Goal: Task Accomplishment & Management: Complete application form

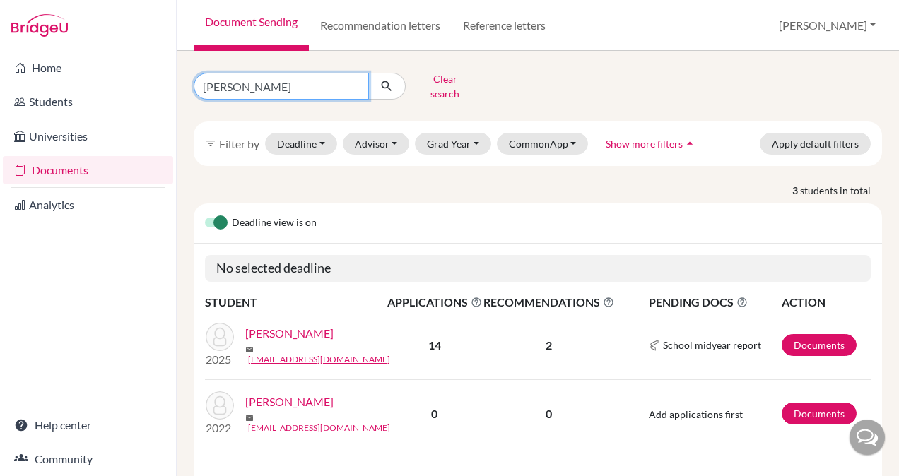
click at [355, 83] on input "ansh" at bounding box center [281, 86] width 175 height 27
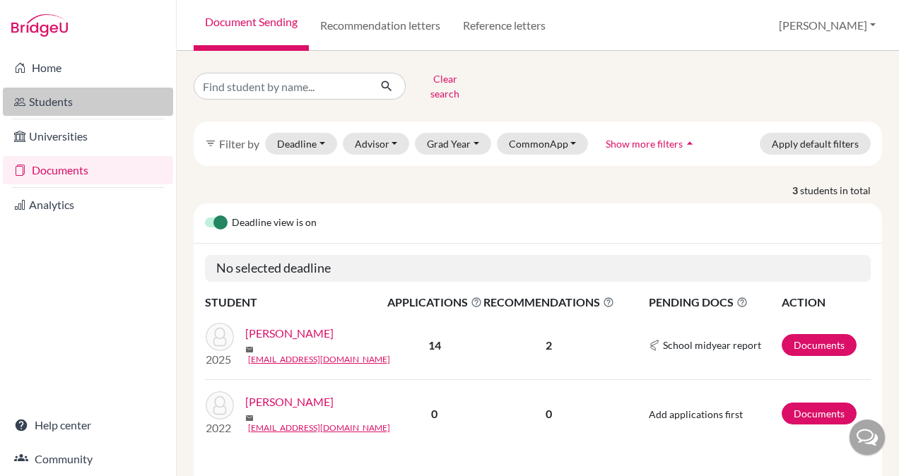
click at [68, 102] on link "Students" at bounding box center [88, 102] width 170 height 28
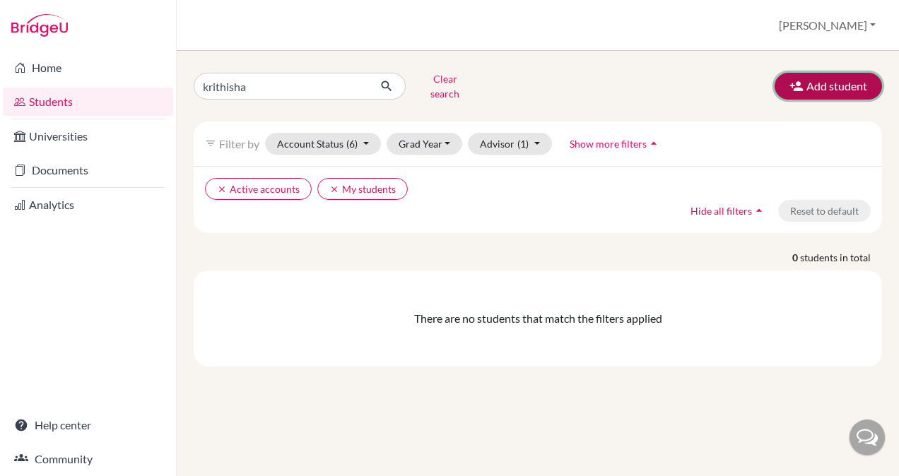
click at [828, 80] on button "Add student" at bounding box center [827, 86] width 107 height 27
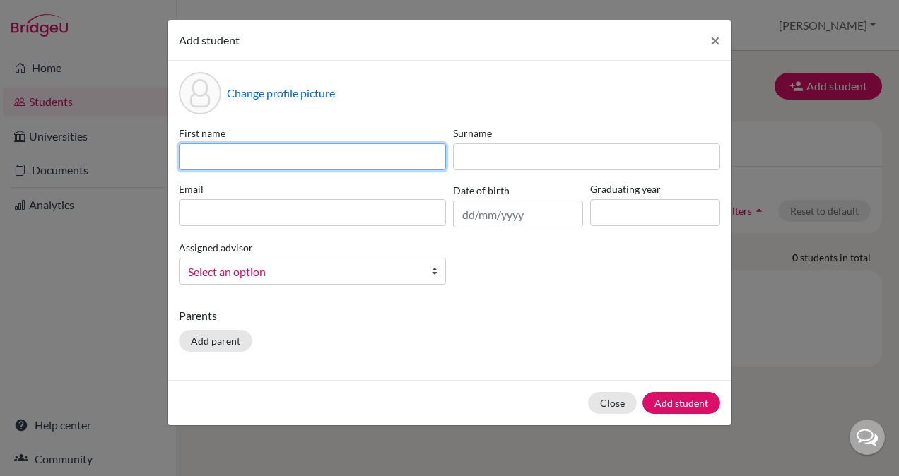
click at [417, 157] on input at bounding box center [312, 156] width 267 height 27
type input "V"
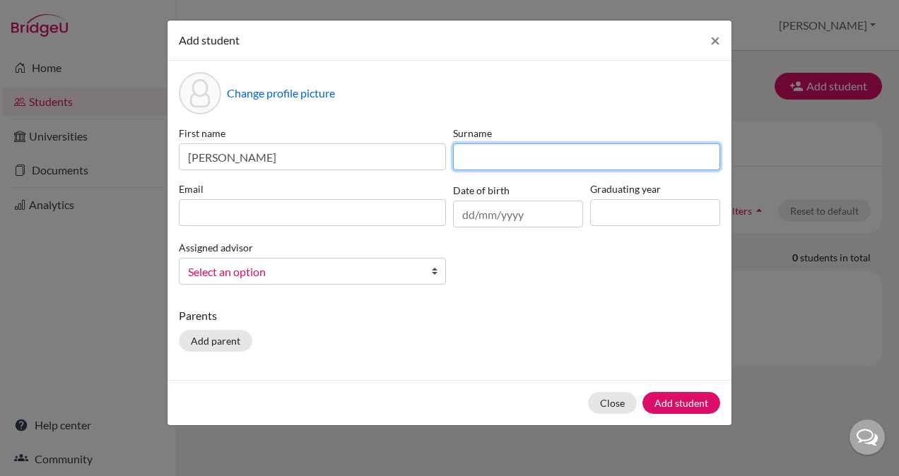
click at [531, 168] on input at bounding box center [586, 156] width 267 height 27
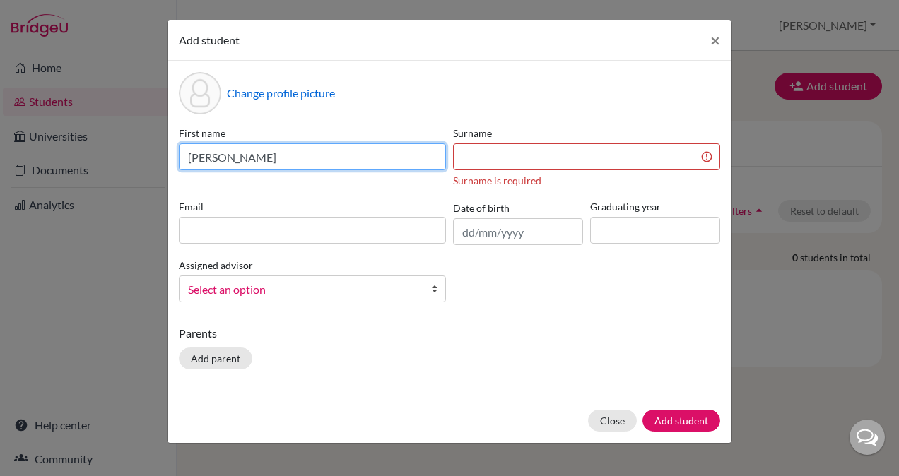
click at [387, 155] on input "[PERSON_NAME]" at bounding box center [312, 156] width 267 height 27
type input "[PERSON_NAME]"
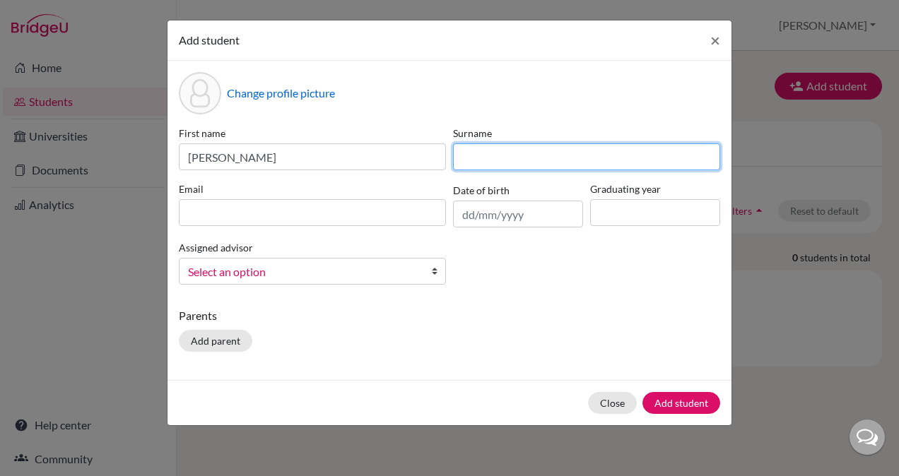
click at [483, 155] on input at bounding box center [586, 156] width 267 height 27
type input "[PERSON_NAME]"
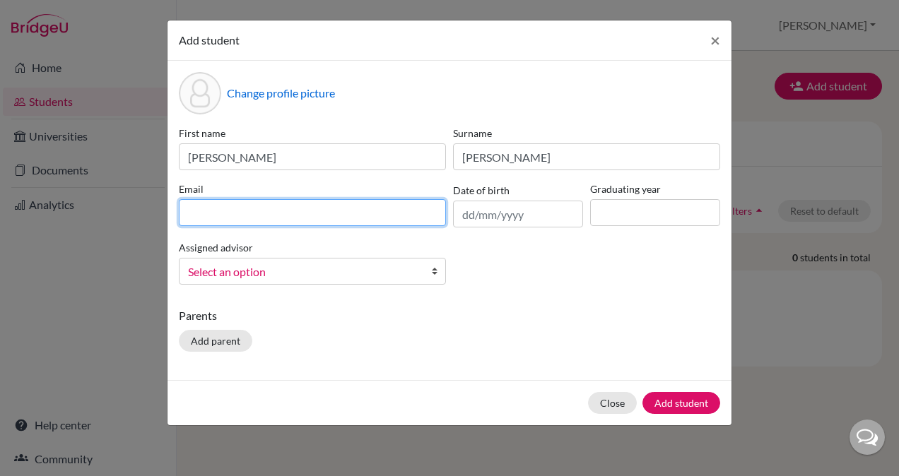
click at [377, 206] on input at bounding box center [312, 212] width 267 height 27
type input "[EMAIL_ADDRESS][DOMAIN_NAME]"
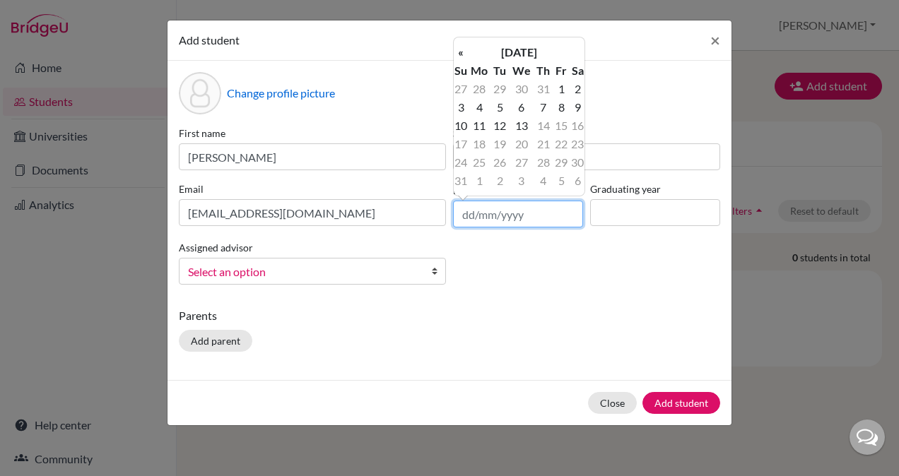
click at [562, 212] on input "text" at bounding box center [518, 214] width 130 height 27
type input "[DATE]"
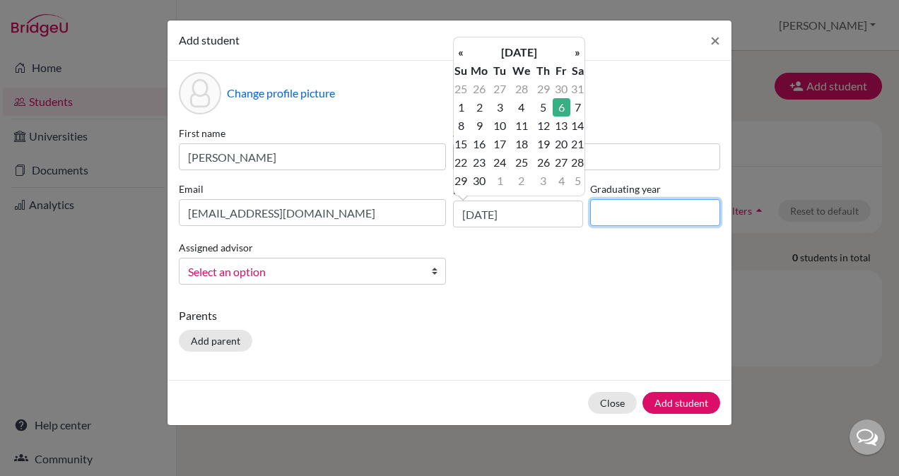
click at [625, 209] on input at bounding box center [655, 212] width 130 height 27
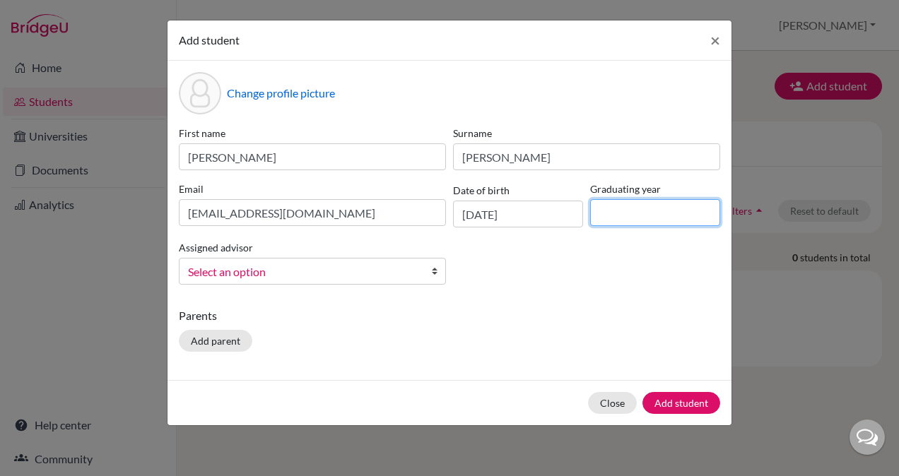
type input "2026"
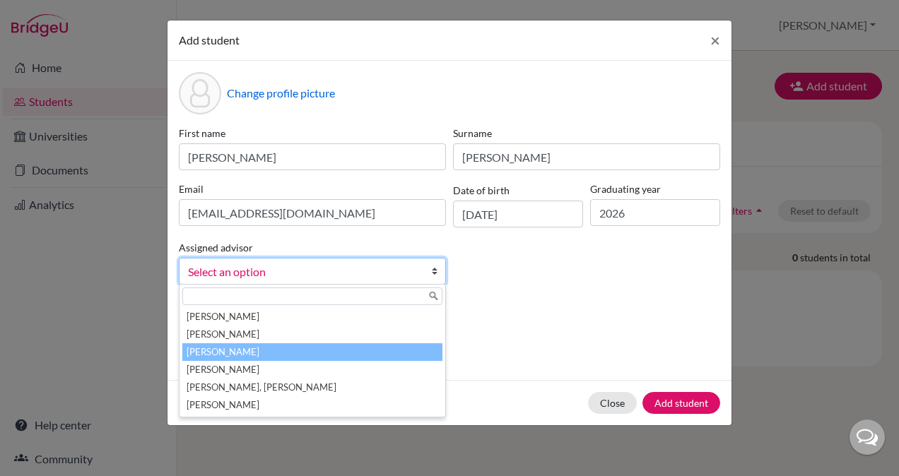
click at [280, 349] on li "[PERSON_NAME]" at bounding box center [312, 352] width 260 height 18
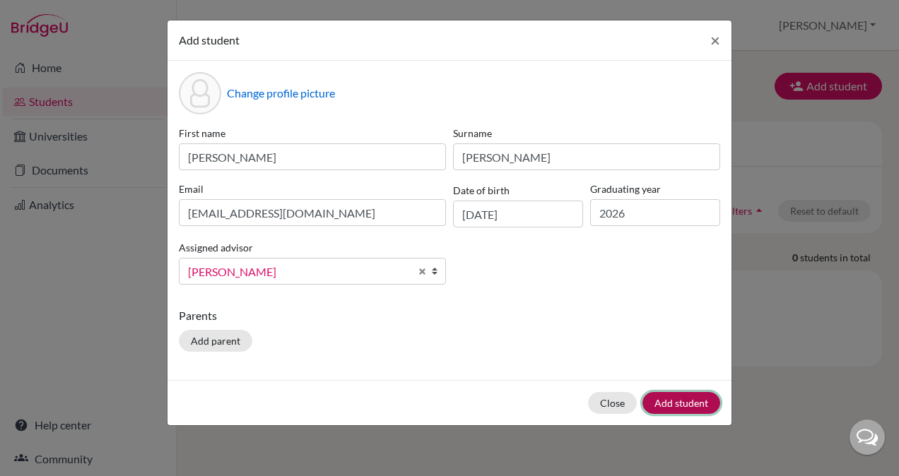
click at [692, 404] on button "Add student" at bounding box center [681, 403] width 78 height 22
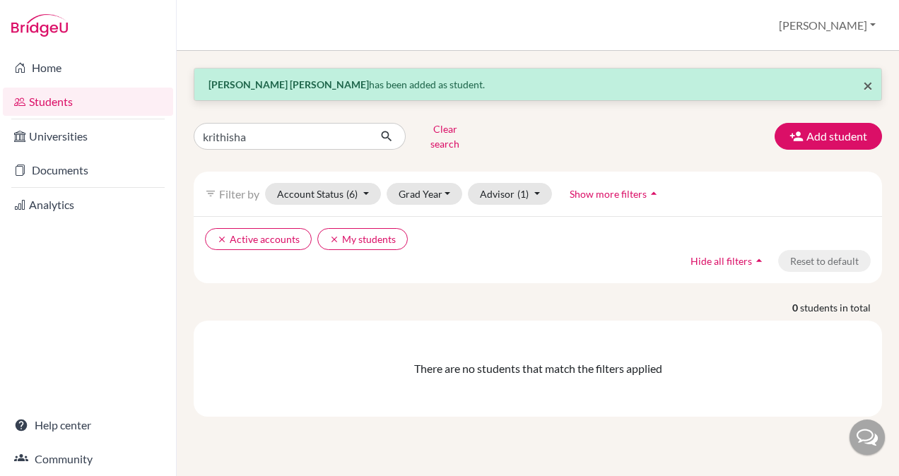
click at [868, 88] on span "×" at bounding box center [868, 85] width 10 height 20
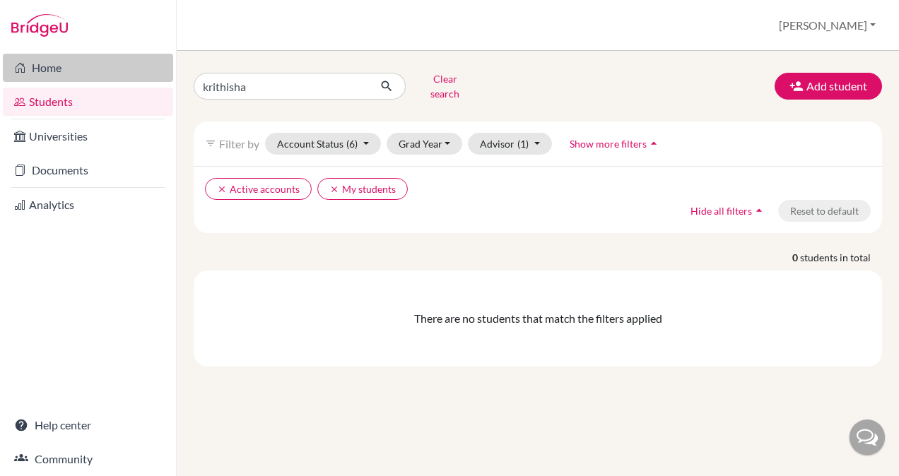
click at [71, 68] on link "Home" at bounding box center [88, 68] width 170 height 28
